Goal: Transaction & Acquisition: Purchase product/service

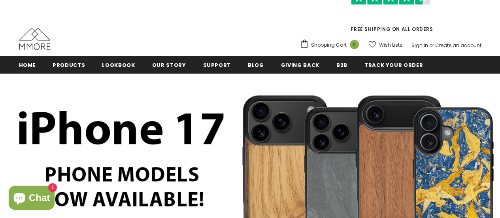
scroll to position [53, 0]
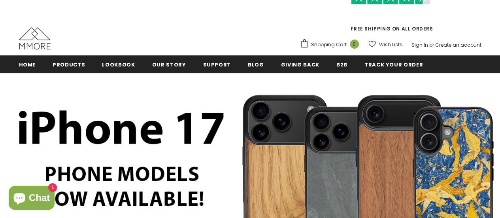
click at [0, 0] on span "Accessories" at bounding box center [0, 0] width 0 height 0
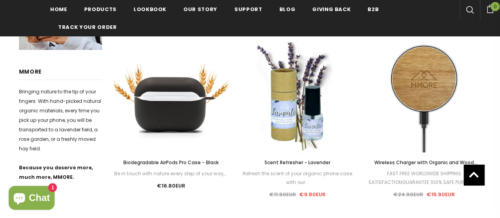
scroll to position [363, 0]
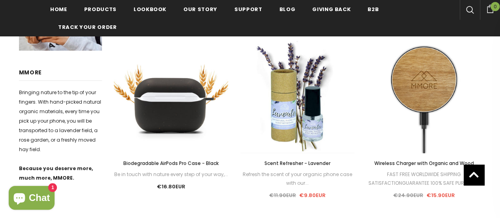
click at [157, 113] on div "Select options" at bounding box center [171, 96] width 115 height 38
click at [163, 103] on link "Select options" at bounding box center [170, 103] width 67 height 14
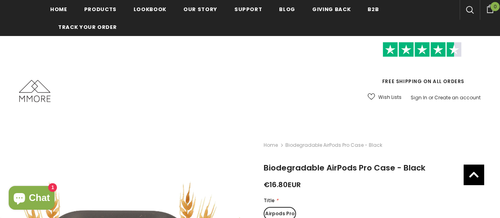
click at [276, 207] on label "Airpods Pro" at bounding box center [280, 213] width 32 height 13
click at [0, 0] on input "Airpods Pro" at bounding box center [0, 0] width 0 height 0
